Goal: Information Seeking & Learning: Learn about a topic

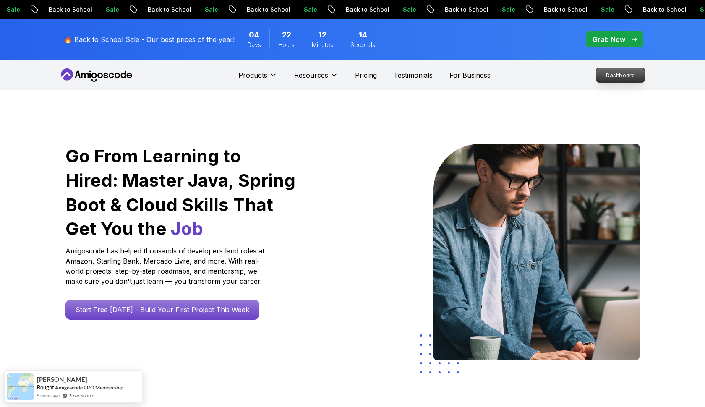
click at [605, 73] on p "Dashboard" at bounding box center [620, 75] width 48 height 14
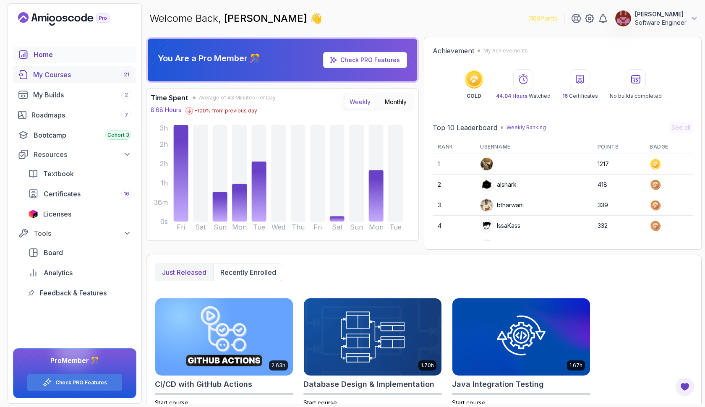
click at [101, 77] on div "My Courses 21" at bounding box center [82, 75] width 98 height 10
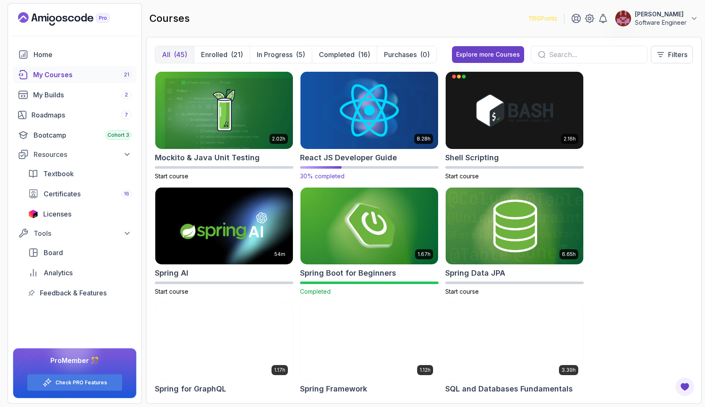
scroll to position [1271, 0]
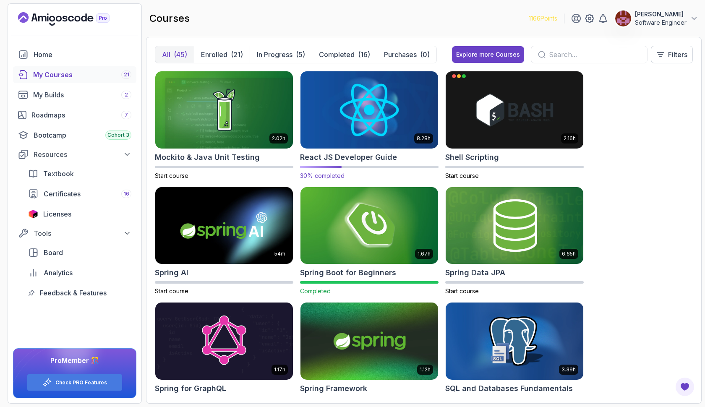
click at [378, 122] on img at bounding box center [369, 109] width 144 height 81
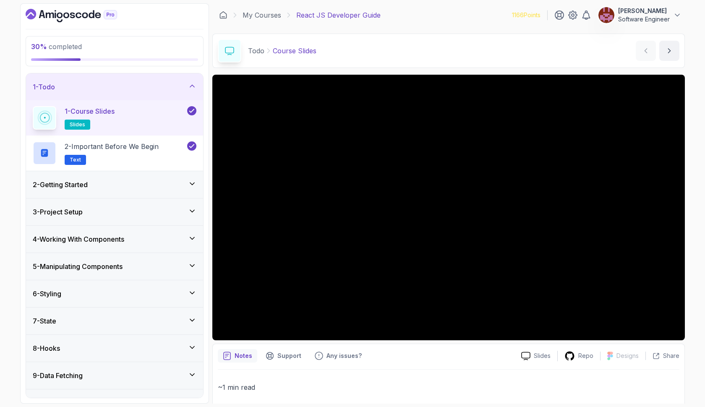
click at [190, 293] on icon at bounding box center [192, 293] width 8 height 8
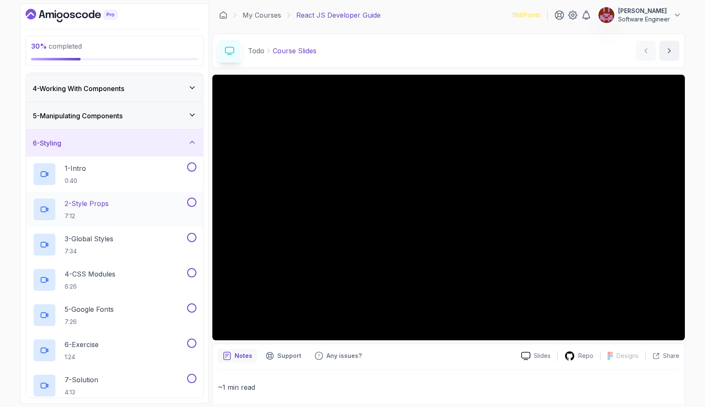
scroll to position [81, 0]
click at [179, 108] on div "5 - Manipulating Components" at bounding box center [114, 114] width 177 height 27
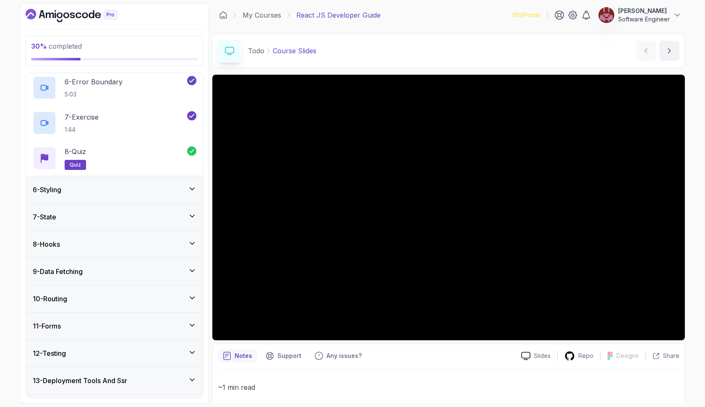
click at [133, 190] on div "6 - Styling" at bounding box center [115, 190] width 164 height 10
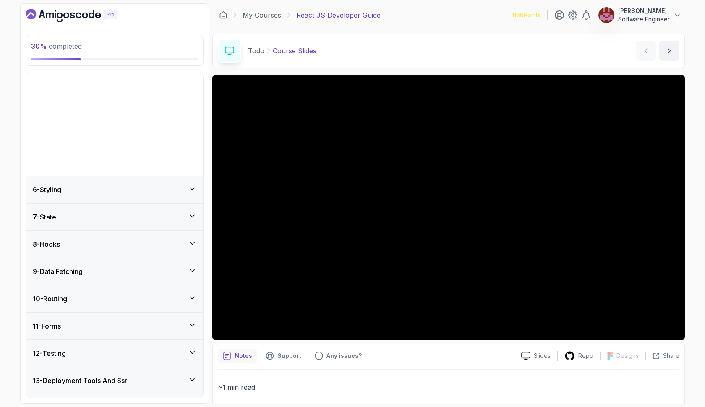
scroll to position [84, 0]
